Goal: Task Accomplishment & Management: Manage account settings

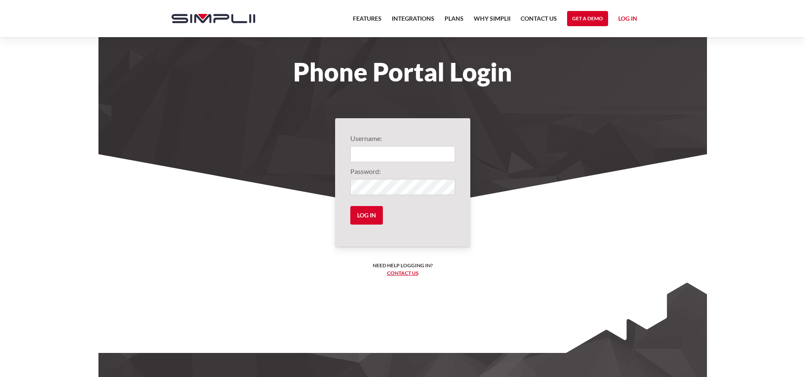
type input "1003@FocusDental"
click at [368, 211] on input "Log in" at bounding box center [366, 215] width 33 height 19
click at [363, 217] on input "Log in" at bounding box center [366, 215] width 33 height 19
click at [371, 218] on input "Log in" at bounding box center [366, 215] width 33 height 19
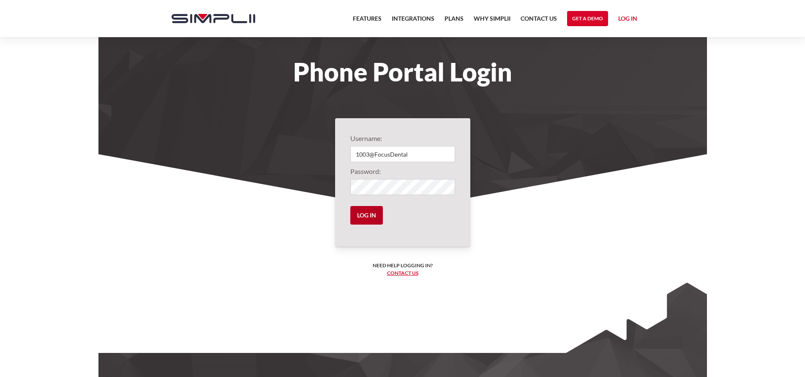
click at [371, 218] on input "Log in" at bounding box center [366, 215] width 33 height 19
drag, startPoint x: 409, startPoint y: 155, endPoint x: 297, endPoint y: 152, distance: 112.0
click at [297, 152] on body "Features Integrations PRoducts Plans Why Simplii Contact US Master Agreement Ge…" at bounding box center [402, 212] width 805 height 424
click at [369, 211] on input "Log in" at bounding box center [366, 215] width 33 height 19
